Goal: Use online tool/utility: Utilize a website feature to perform a specific function

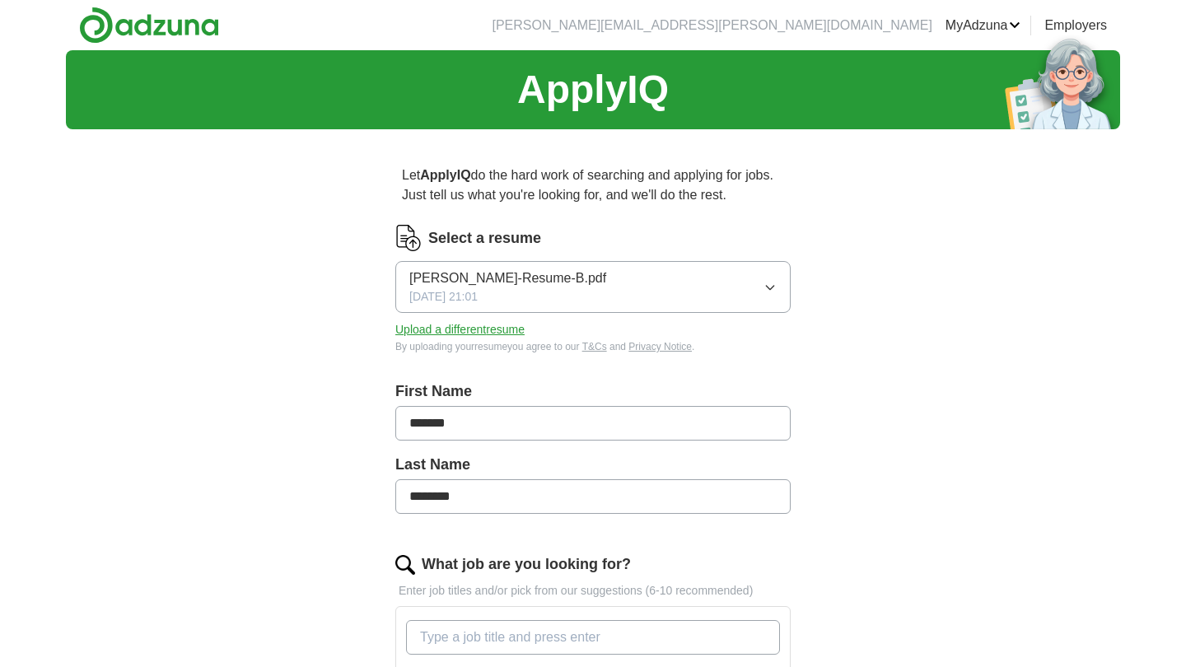
click at [738, 276] on button "[PERSON_NAME]-Resume-B.pdf [DATE] 21:01" at bounding box center [592, 287] width 395 height 52
click at [895, 240] on div "ApplyIQ Let ApplyIQ do the hard work of searching and applying for jobs. Just t…" at bounding box center [593, 607] width 1054 height 1114
click at [425, 324] on button "Upload a different resume" at bounding box center [459, 329] width 129 height 17
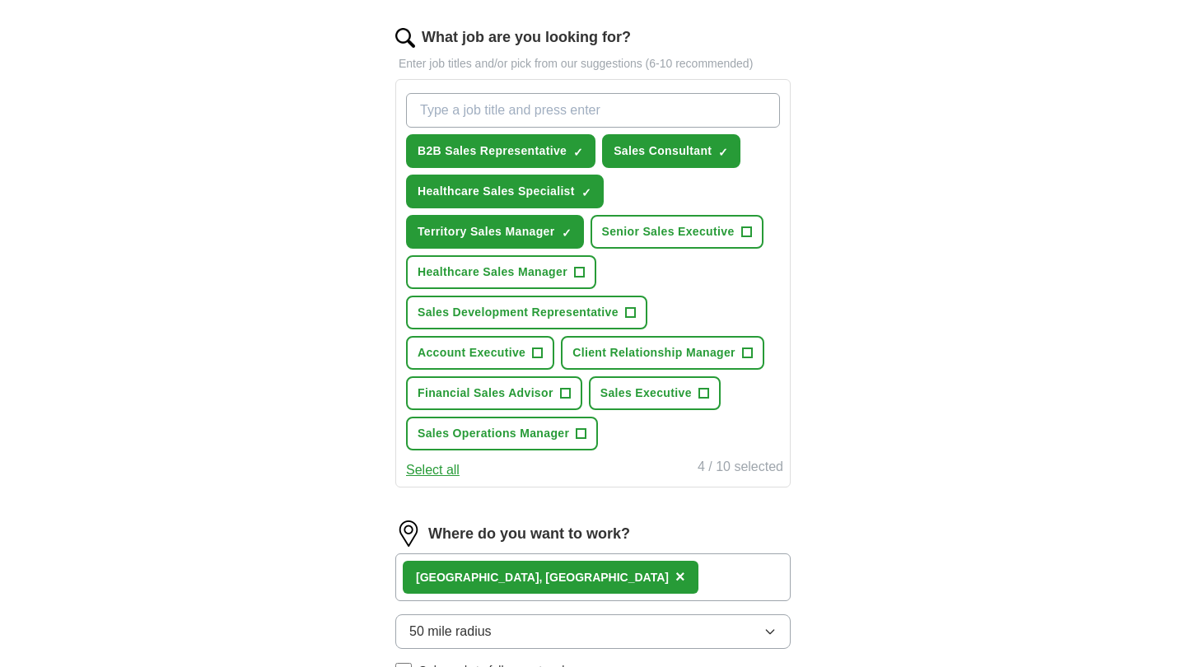
scroll to position [533, 0]
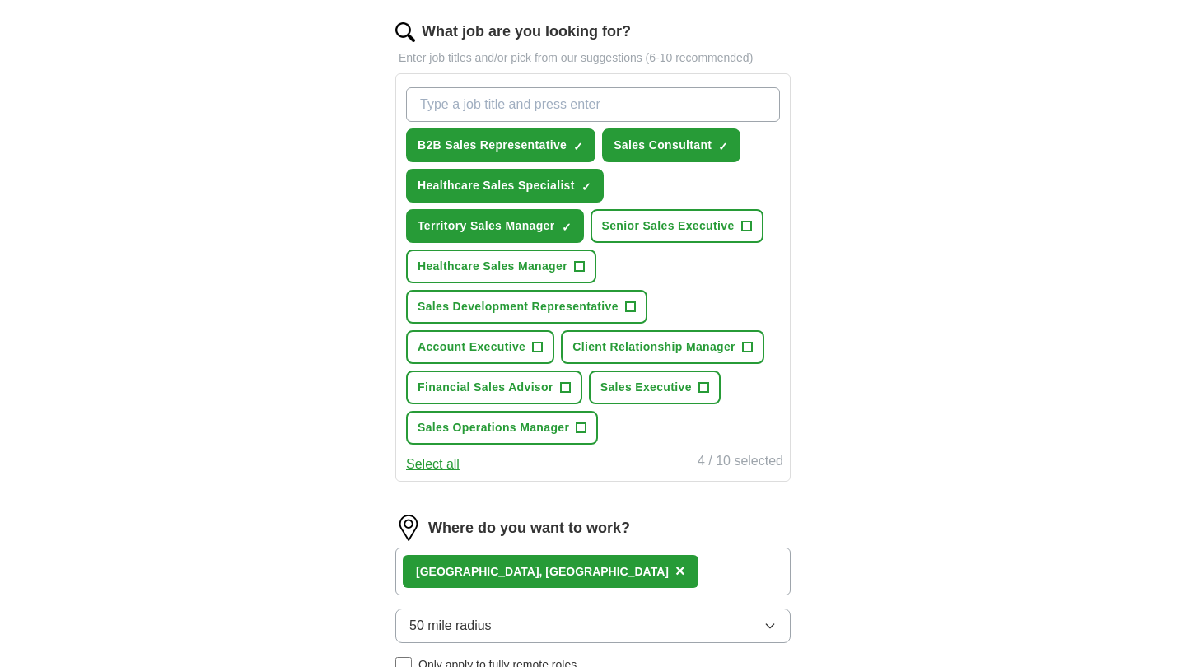
click at [543, 265] on span "Healthcare Sales Manager" at bounding box center [493, 266] width 150 height 17
click at [564, 309] on span "Sales Development Representative" at bounding box center [518, 306] width 201 height 17
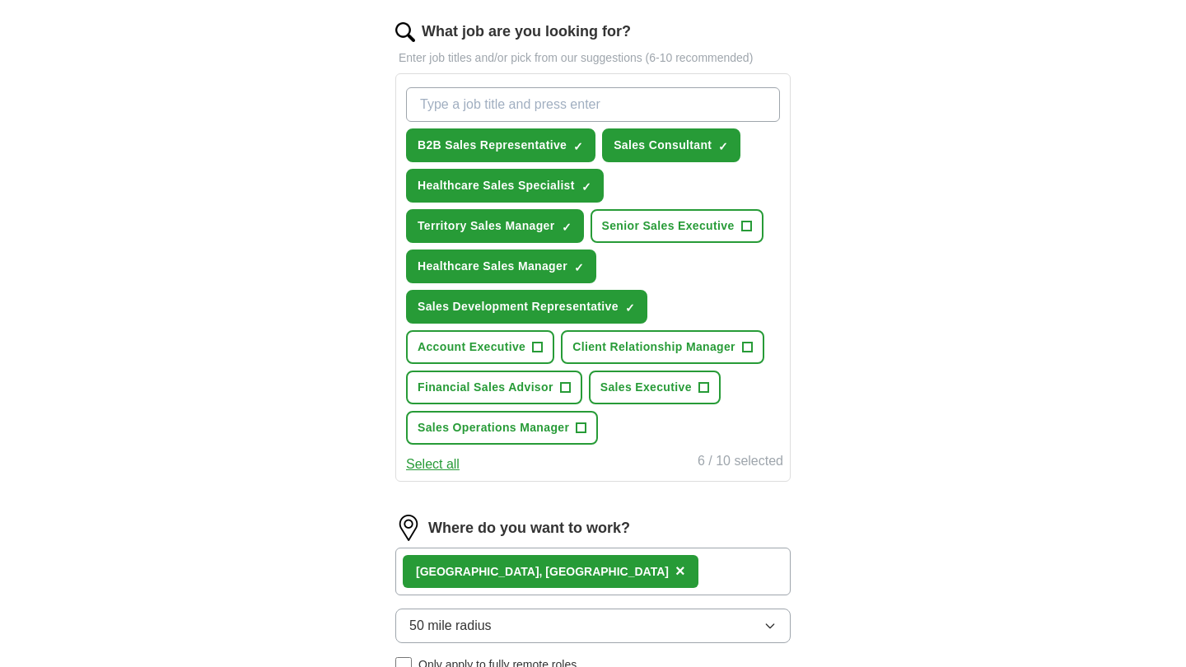
click at [525, 350] on span "Account Executive" at bounding box center [472, 347] width 108 height 17
click at [659, 348] on span "Client Relationship Manager" at bounding box center [653, 347] width 163 height 17
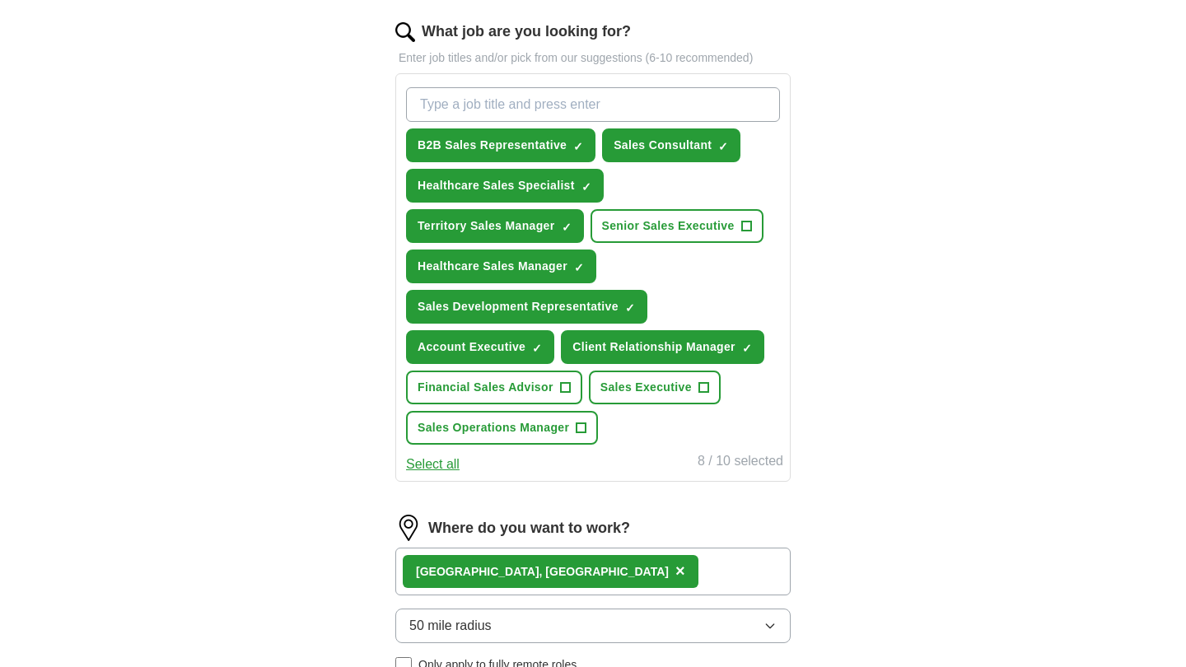
click at [647, 393] on span "Sales Executive" at bounding box center [645, 387] width 91 height 17
click at [493, 432] on span "Sales Operations Manager" at bounding box center [494, 427] width 152 height 17
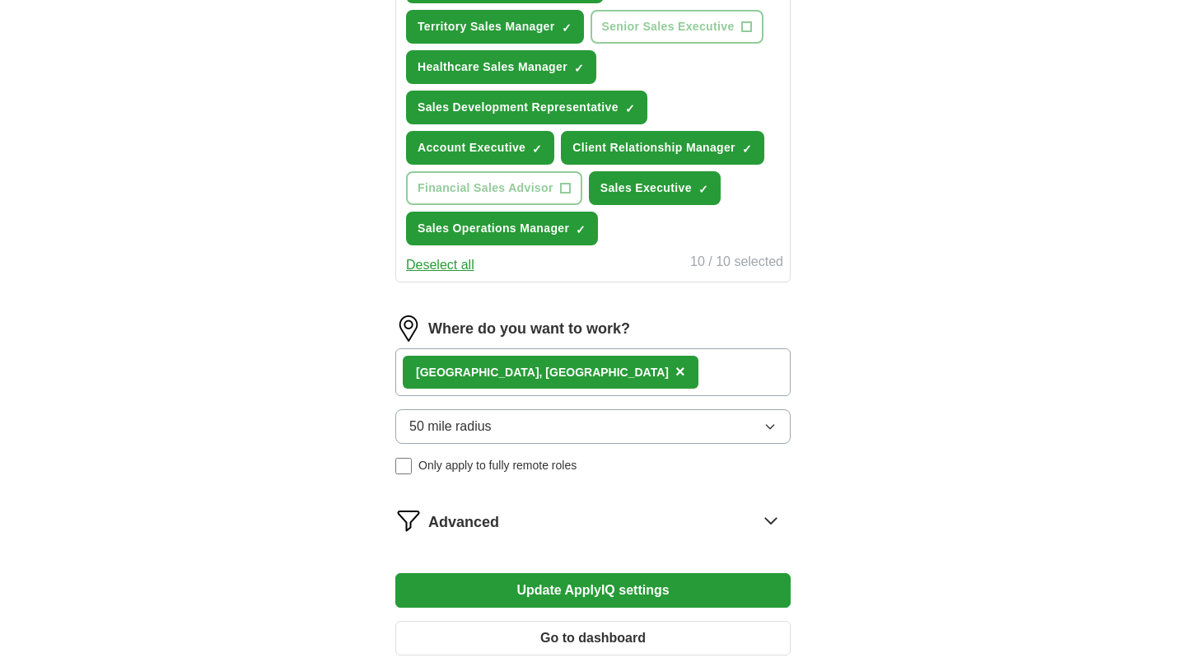
scroll to position [781, 0]
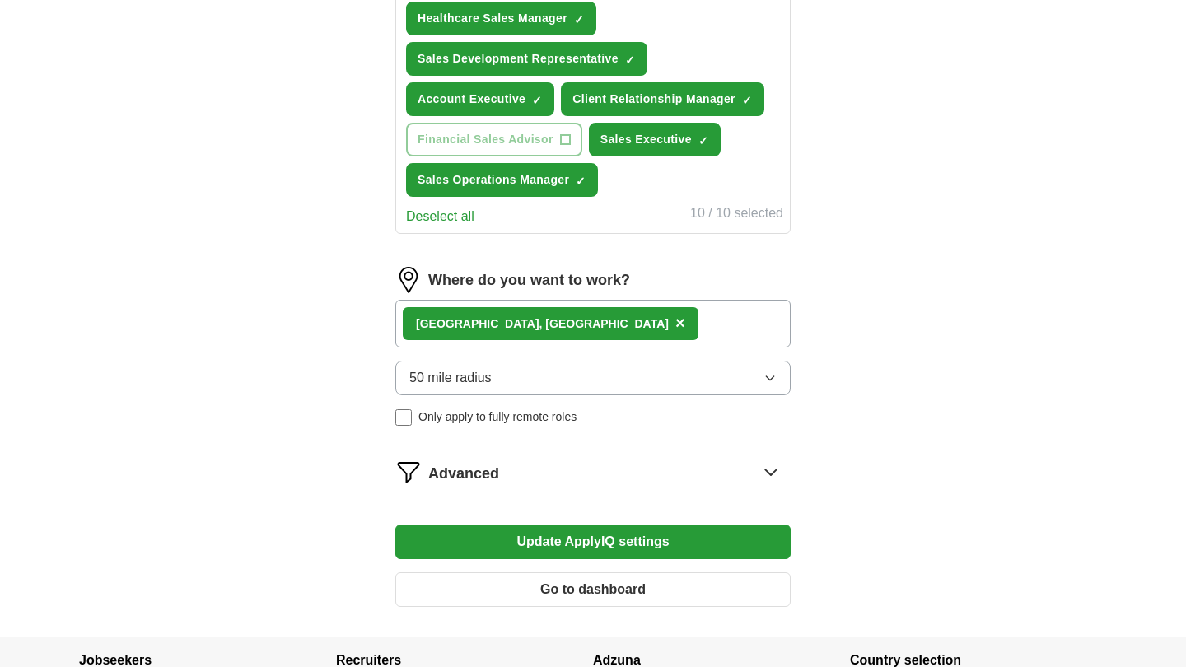
click at [538, 328] on div "[GEOGRAPHIC_DATA], [GEOGRAPHIC_DATA] ×" at bounding box center [592, 324] width 395 height 48
click at [531, 323] on div "[GEOGRAPHIC_DATA], [GEOGRAPHIC_DATA] ×" at bounding box center [592, 324] width 395 height 48
click at [514, 322] on div "[GEOGRAPHIC_DATA], [GEOGRAPHIC_DATA] ×" at bounding box center [592, 324] width 395 height 48
click at [497, 466] on span "Advanced" at bounding box center [463, 474] width 71 height 22
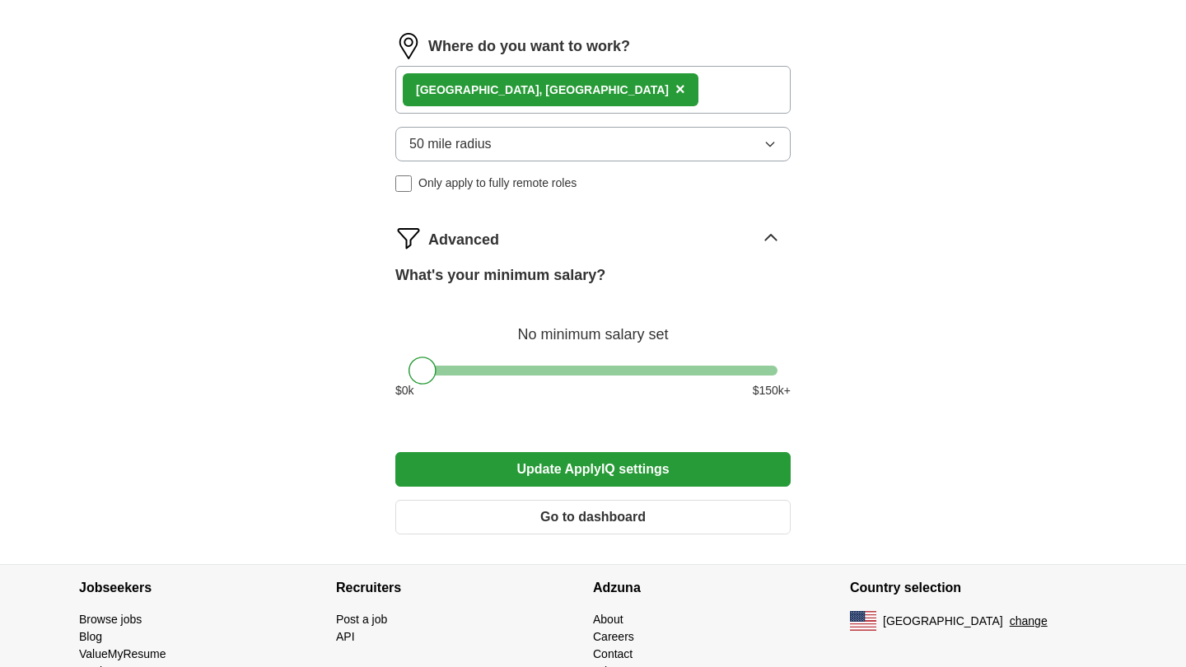
scroll to position [1041, 0]
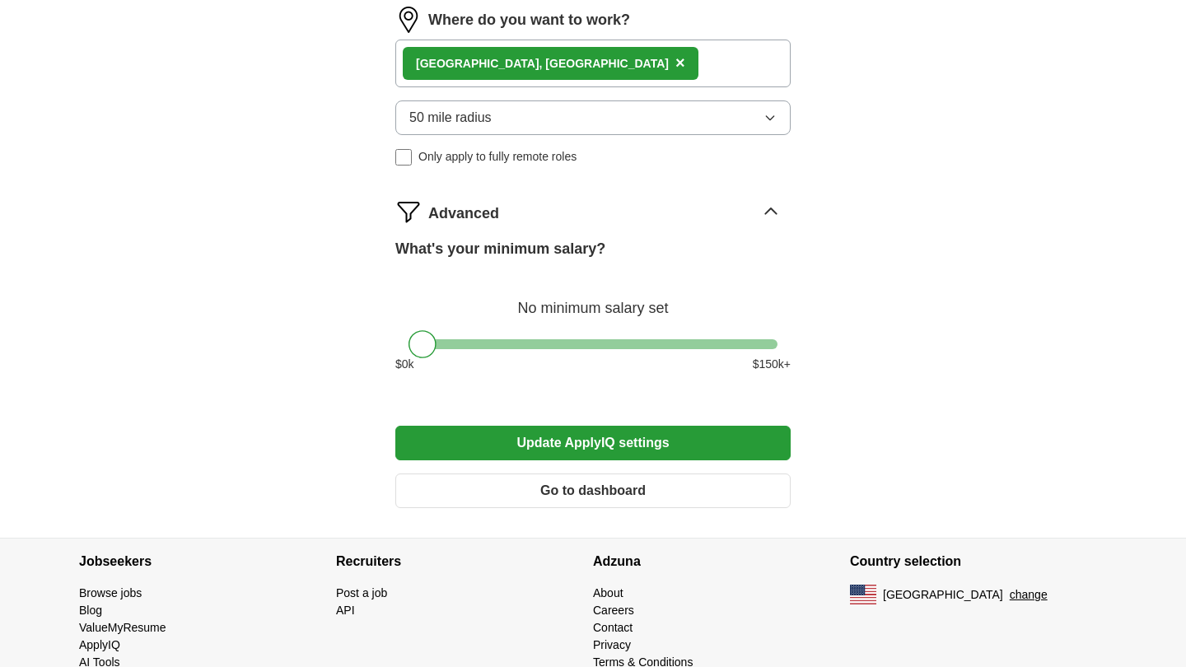
click at [542, 446] on button "Update ApplyIQ settings" at bounding box center [592, 443] width 395 height 35
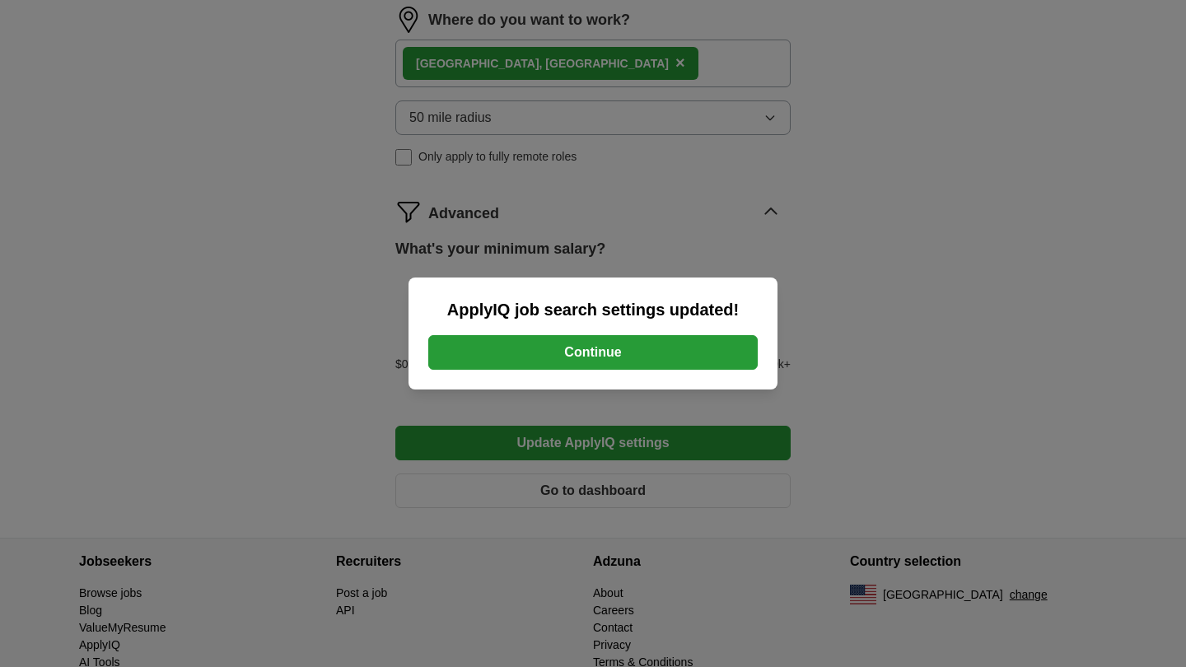
click at [549, 343] on button "Continue" at bounding box center [592, 352] width 329 height 35
